Goal: Task Accomplishment & Management: Use online tool/utility

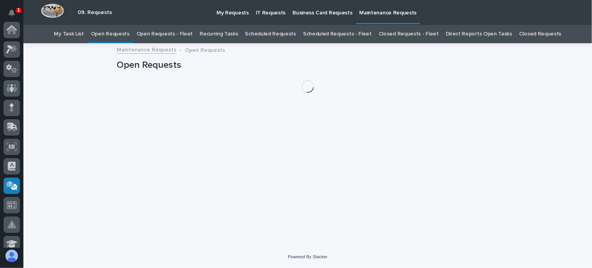
scroll to position [156, 0]
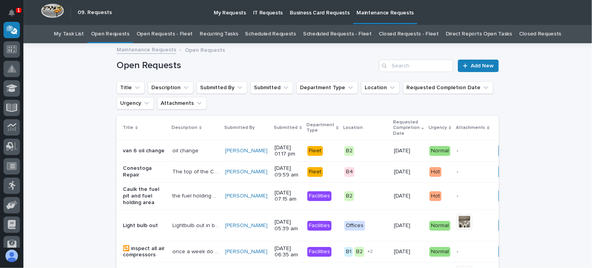
click at [174, 34] on link "Open Requests - Fleet" at bounding box center [164, 34] width 57 height 18
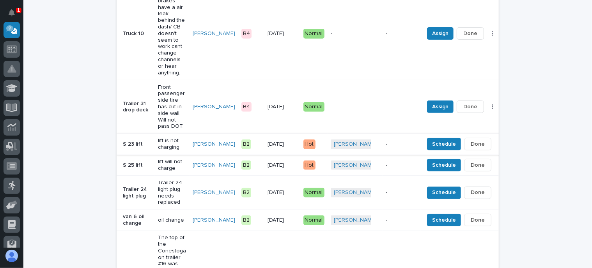
scroll to position [273, 0]
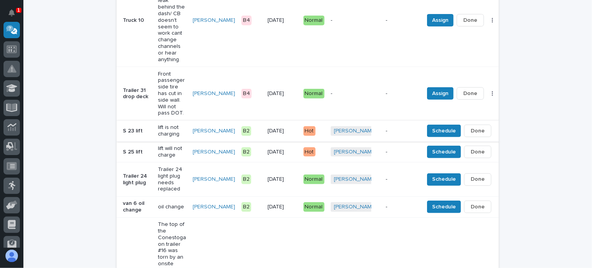
click at [470, 129] on span "Done" at bounding box center [477, 130] width 14 height 9
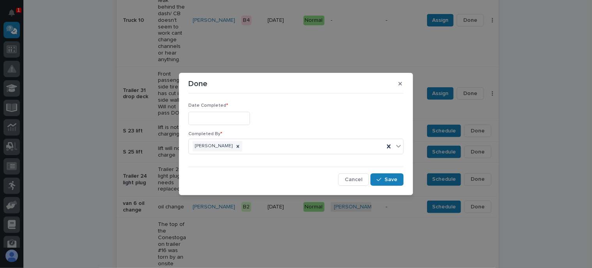
click at [238, 118] on input "text" at bounding box center [219, 119] width 62 height 14
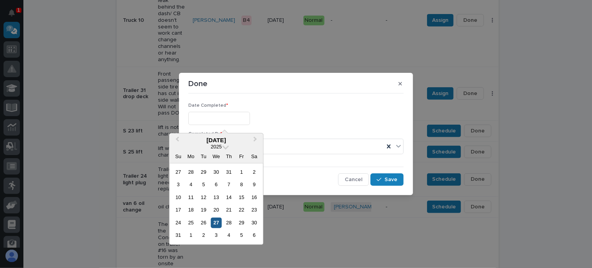
click at [218, 220] on div "27" at bounding box center [216, 223] width 11 height 11
type input "**********"
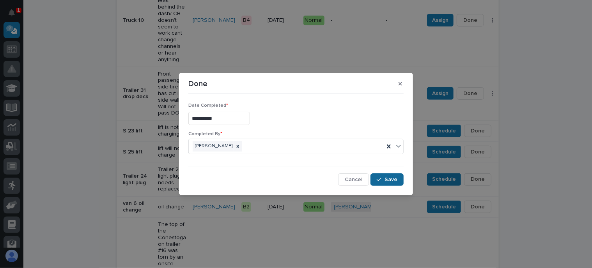
click at [385, 179] on span "Save" at bounding box center [390, 179] width 13 height 7
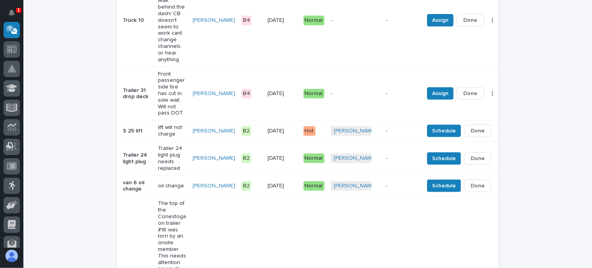
scroll to position [262, 0]
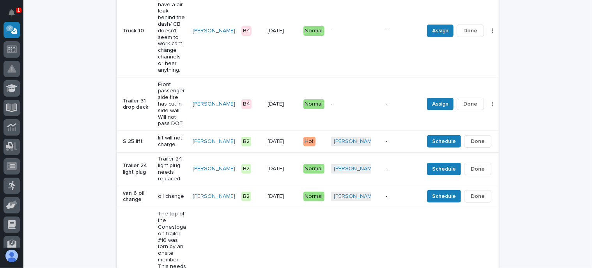
click at [470, 140] on span "Done" at bounding box center [477, 141] width 14 height 9
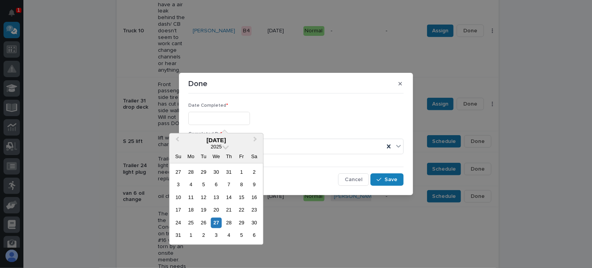
click at [250, 118] on input "text" at bounding box center [219, 119] width 62 height 14
click at [214, 221] on div "27" at bounding box center [216, 223] width 11 height 11
type input "**********"
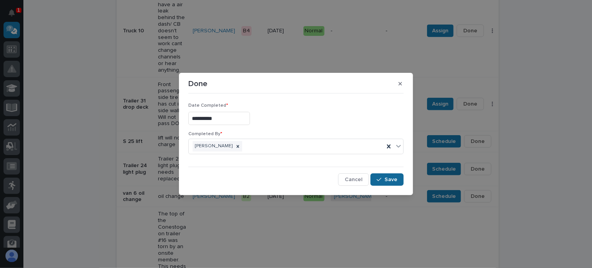
click at [394, 178] on span "Save" at bounding box center [390, 179] width 13 height 7
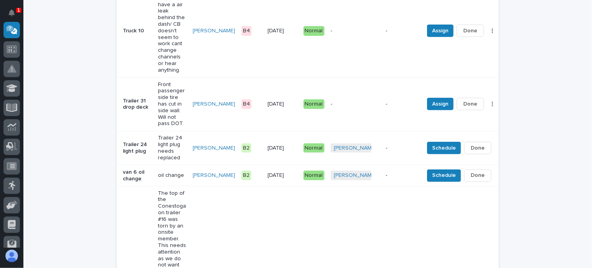
scroll to position [252, 0]
